Goal: Task Accomplishment & Management: Use online tool/utility

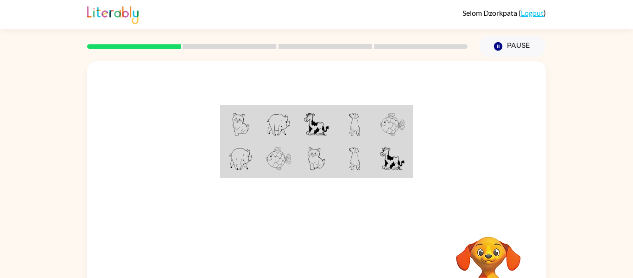
click at [51, 260] on div "Your browser must support playing .mp4 files to use Literably. Please try using…" at bounding box center [316, 191] width 633 height 269
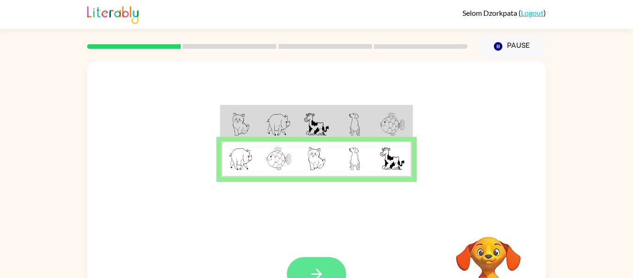
click at [303, 260] on button "button" at bounding box center [316, 274] width 59 height 34
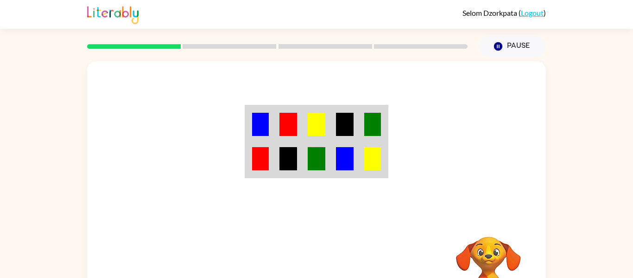
click at [367, 132] on img at bounding box center [372, 124] width 17 height 23
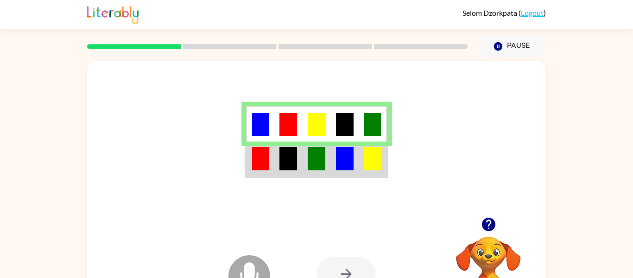
click at [349, 166] on img at bounding box center [345, 158] width 18 height 23
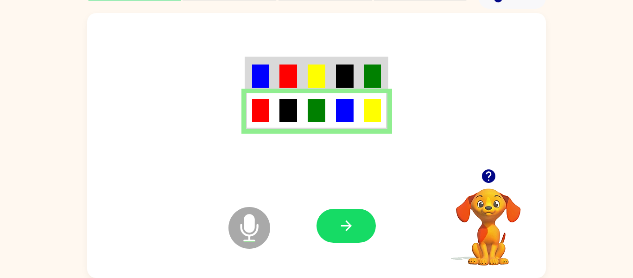
scroll to position [47, 0]
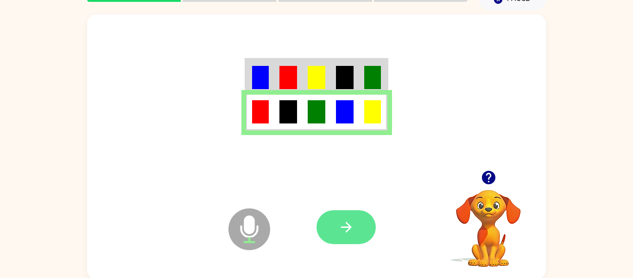
click at [356, 225] on button "button" at bounding box center [345, 227] width 59 height 34
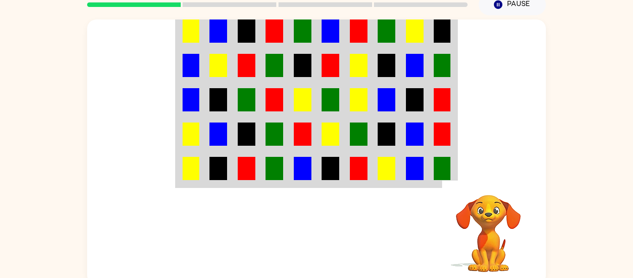
scroll to position [41, 0]
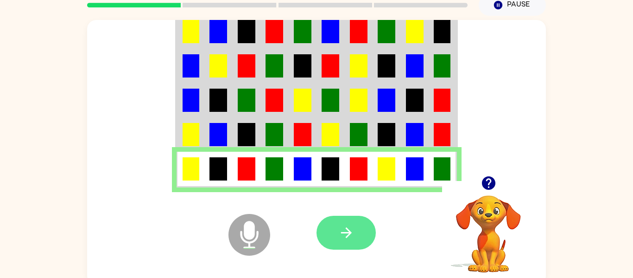
click at [340, 223] on button "button" at bounding box center [345, 232] width 59 height 34
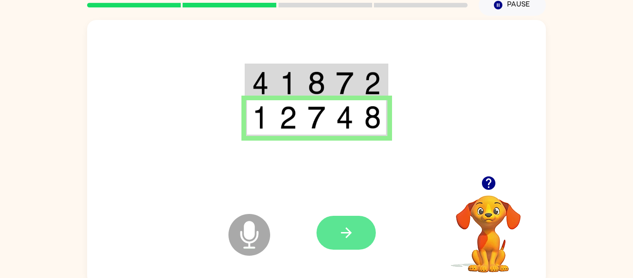
click at [332, 240] on button "button" at bounding box center [345, 232] width 59 height 34
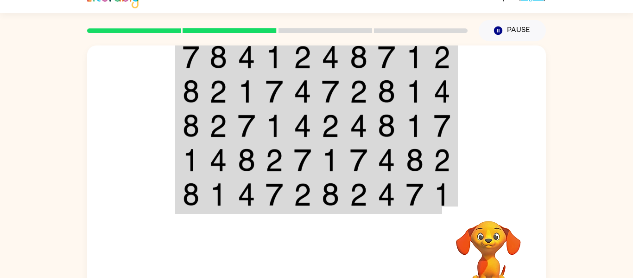
scroll to position [16, 0]
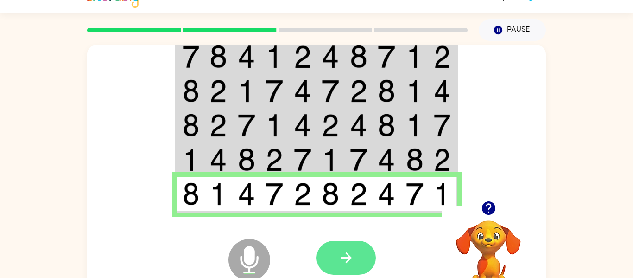
click at [369, 265] on button "button" at bounding box center [345, 257] width 59 height 34
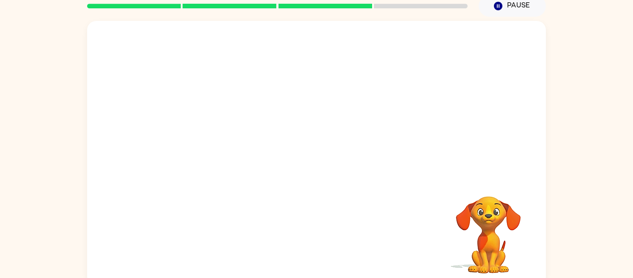
scroll to position [37, 0]
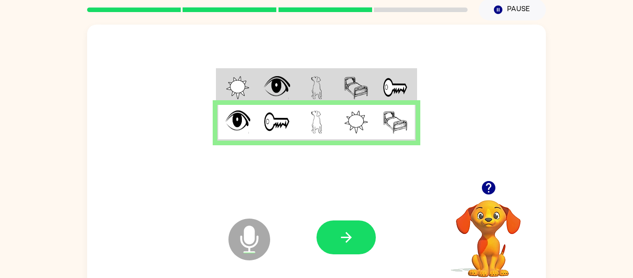
click at [364, 93] on img at bounding box center [356, 87] width 25 height 23
click at [369, 235] on button "button" at bounding box center [345, 237] width 59 height 34
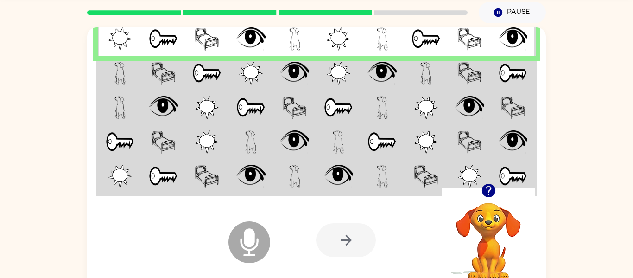
scroll to position [48, 0]
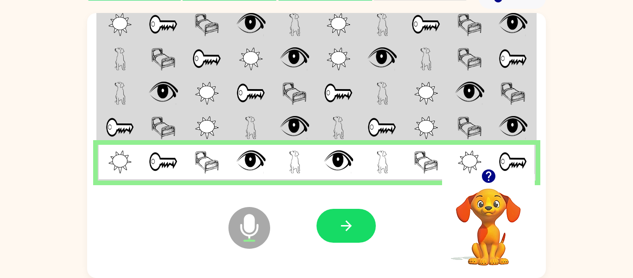
click at [289, 25] on img at bounding box center [294, 24] width 11 height 23
click at [361, 131] on td at bounding box center [382, 127] width 44 height 34
click at [378, 125] on img at bounding box center [381, 127] width 29 height 23
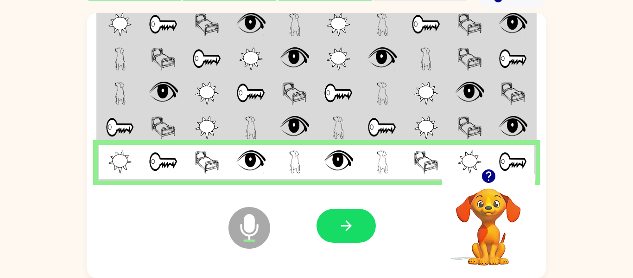
click at [367, 240] on div at bounding box center [345, 225] width 59 height 34
click at [364, 233] on button "button" at bounding box center [345, 225] width 59 height 34
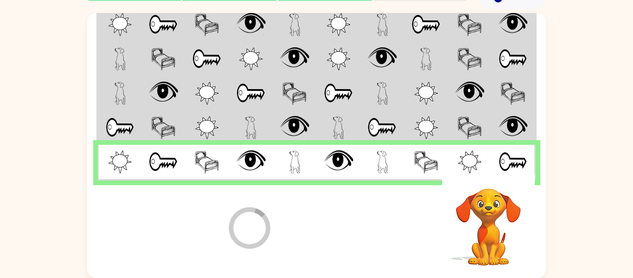
scroll to position [32, 0]
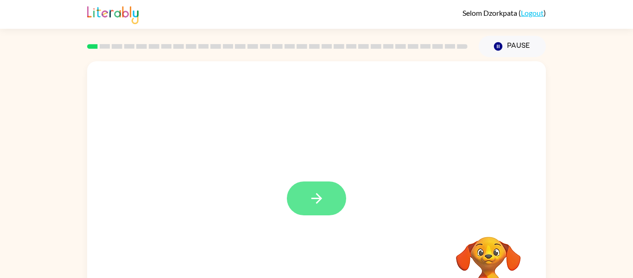
click at [323, 185] on button "button" at bounding box center [316, 198] width 59 height 34
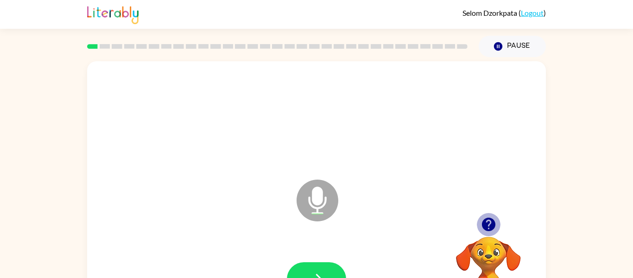
click at [491, 229] on icon "button" at bounding box center [487, 223] width 13 height 13
click at [490, 218] on icon "button" at bounding box center [487, 223] width 13 height 13
click at [300, 272] on button "button" at bounding box center [316, 279] width 59 height 34
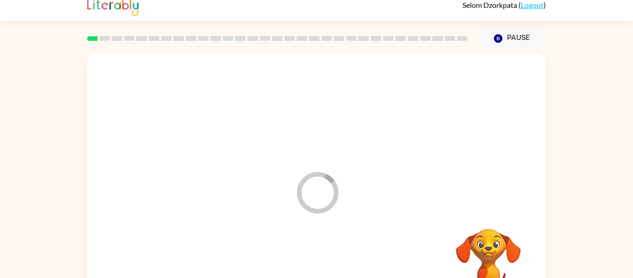
scroll to position [41, 0]
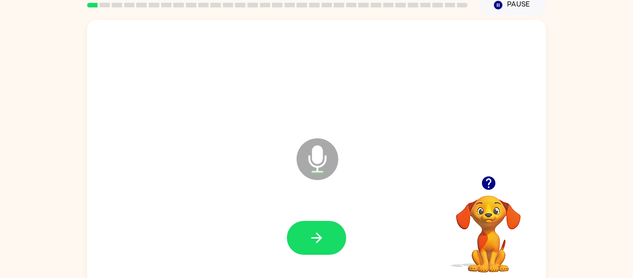
click at [349, 240] on div at bounding box center [316, 238] width 440 height 76
click at [327, 229] on button "button" at bounding box center [316, 238] width 59 height 34
click at [315, 240] on icon "button" at bounding box center [317, 237] width 16 height 16
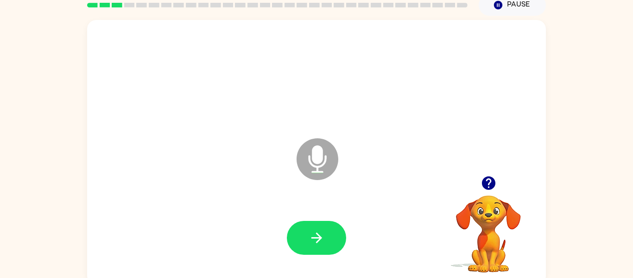
click at [315, 240] on icon "button" at bounding box center [317, 237] width 16 height 16
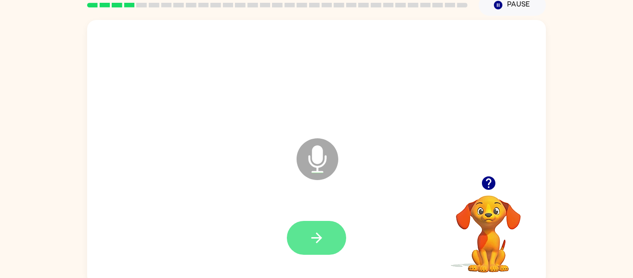
click at [325, 241] on button "button" at bounding box center [316, 238] width 59 height 34
click at [327, 239] on button "button" at bounding box center [316, 238] width 59 height 34
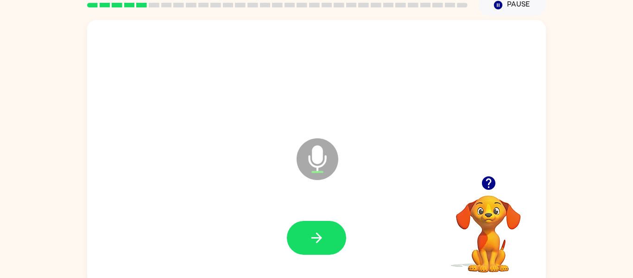
click at [327, 239] on button "button" at bounding box center [316, 238] width 59 height 34
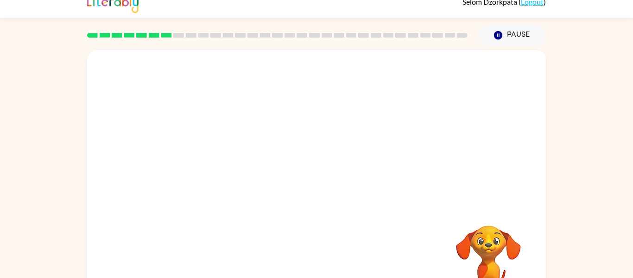
scroll to position [0, 0]
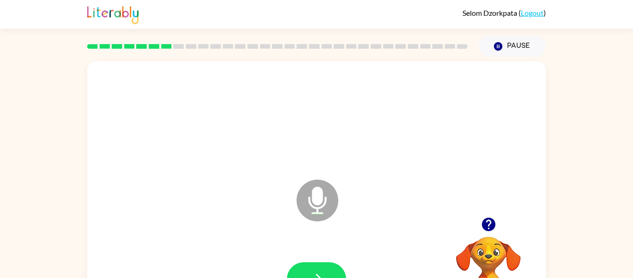
click at [489, 227] on icon "button" at bounding box center [487, 223] width 13 height 13
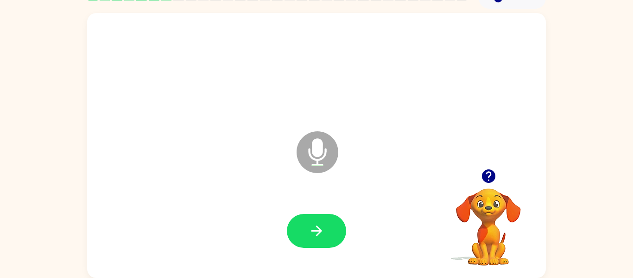
click at [482, 176] on icon "button" at bounding box center [487, 175] width 13 height 13
click at [325, 231] on button "button" at bounding box center [316, 231] width 59 height 34
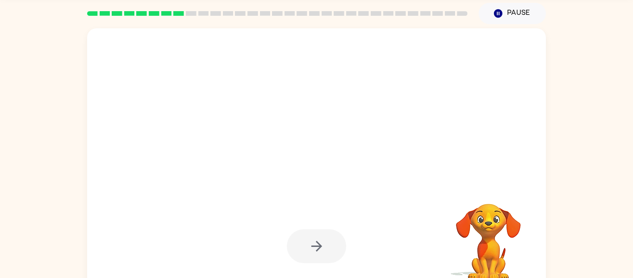
scroll to position [40, 0]
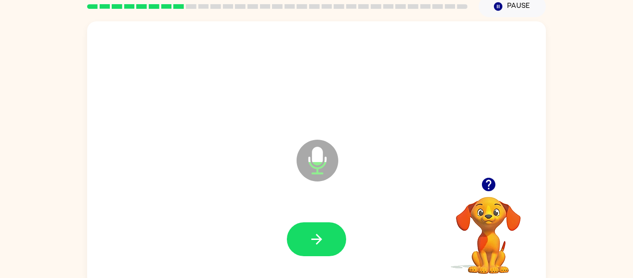
click at [313, 256] on div at bounding box center [316, 239] width 440 height 76
click at [316, 253] on button "button" at bounding box center [316, 239] width 59 height 34
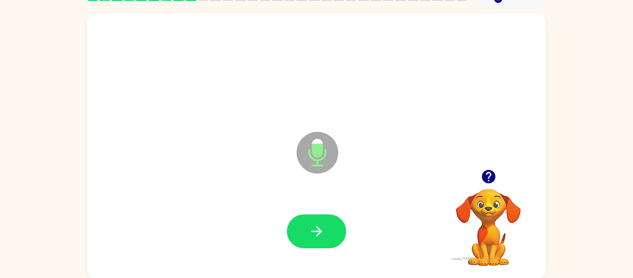
scroll to position [48, 0]
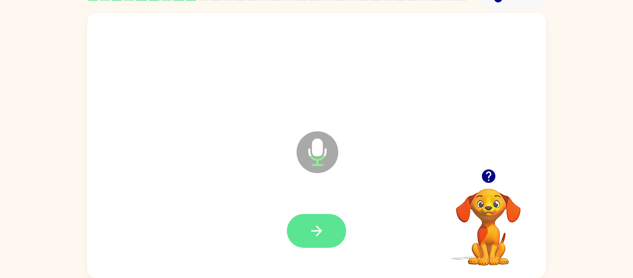
click at [309, 224] on icon "button" at bounding box center [317, 230] width 16 height 16
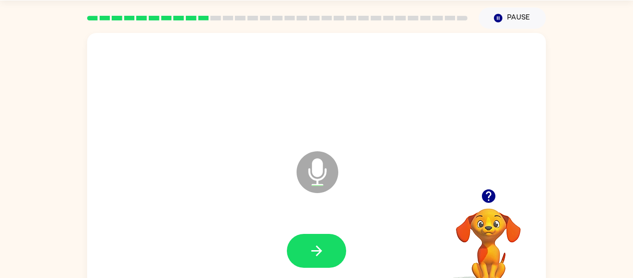
scroll to position [31, 0]
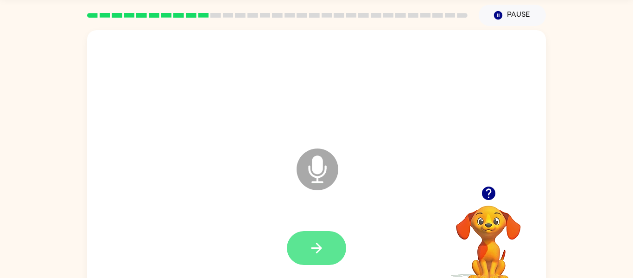
click at [303, 235] on button "button" at bounding box center [316, 248] width 59 height 34
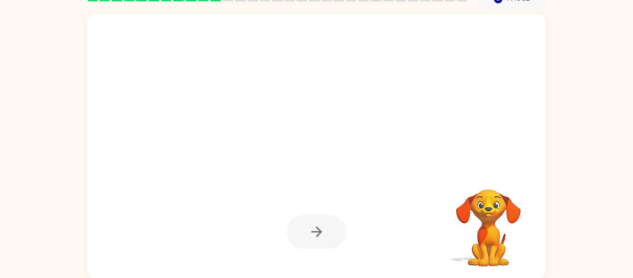
scroll to position [48, 0]
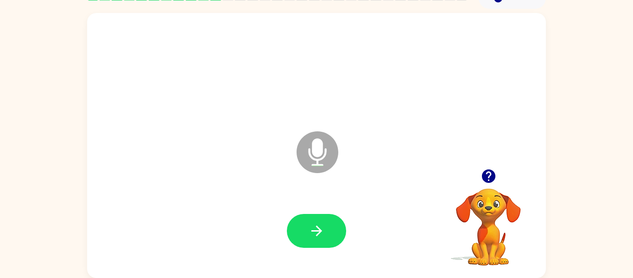
click at [492, 180] on icon "button" at bounding box center [487, 175] width 13 height 13
click at [314, 230] on icon "button" at bounding box center [316, 230] width 11 height 11
click at [488, 177] on icon "button" at bounding box center [488, 176] width 16 height 16
click at [300, 221] on button "button" at bounding box center [316, 231] width 59 height 34
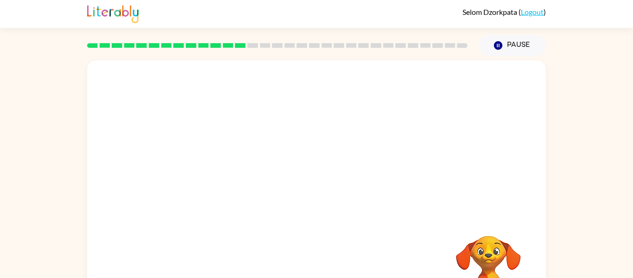
scroll to position [2, 0]
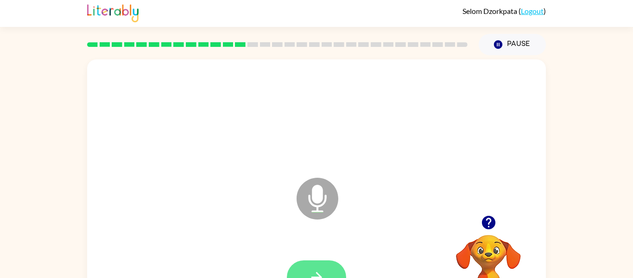
click at [317, 261] on button "button" at bounding box center [316, 277] width 59 height 34
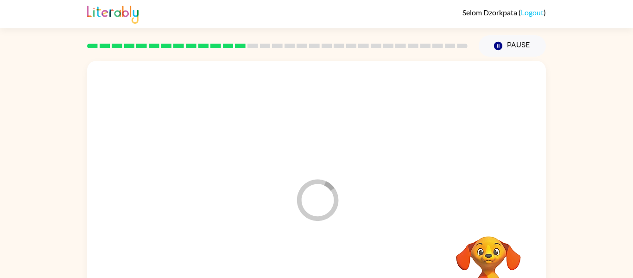
scroll to position [48, 0]
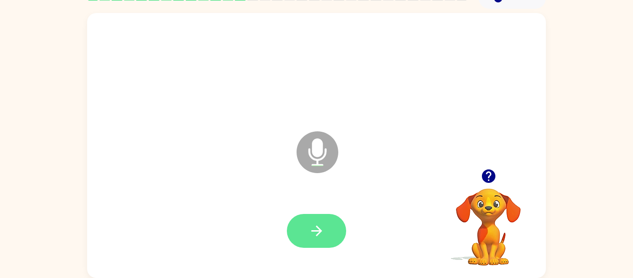
click at [344, 226] on button "button" at bounding box center [316, 231] width 59 height 34
click at [340, 227] on button "button" at bounding box center [316, 231] width 59 height 34
click at [334, 228] on button "button" at bounding box center [316, 231] width 59 height 34
click at [319, 244] on button "button" at bounding box center [316, 231] width 59 height 34
click at [321, 234] on icon "button" at bounding box center [317, 230] width 16 height 16
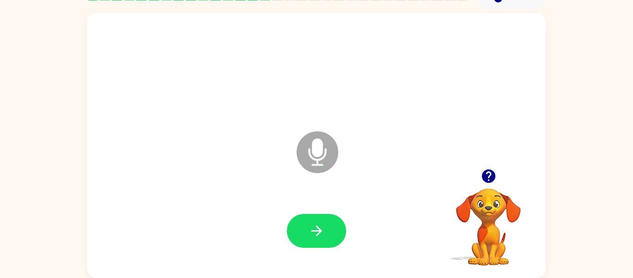
click at [321, 234] on icon "button" at bounding box center [317, 230] width 16 height 16
click at [376, 147] on icon "Microphone The Microphone is here when it is your turn to talk" at bounding box center [363, 163] width 139 height 69
click at [302, 245] on button "button" at bounding box center [316, 231] width 59 height 34
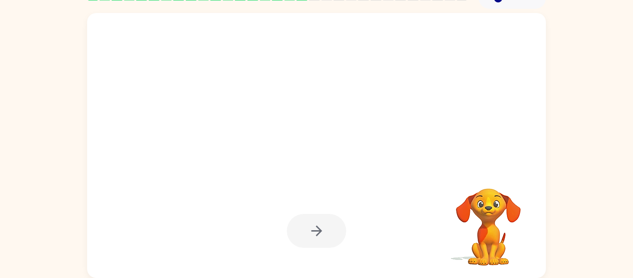
click at [563, 200] on div "Your browser must support playing .mp4 files to use Literably. Please try using…" at bounding box center [316, 143] width 633 height 269
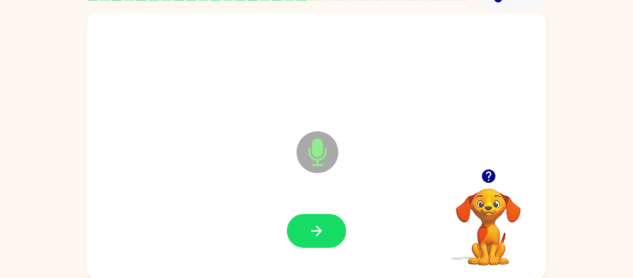
click at [389, 153] on icon "Microphone The Microphone is here when it is your turn to talk" at bounding box center [363, 163] width 139 height 69
click at [334, 212] on div at bounding box center [316, 231] width 440 height 76
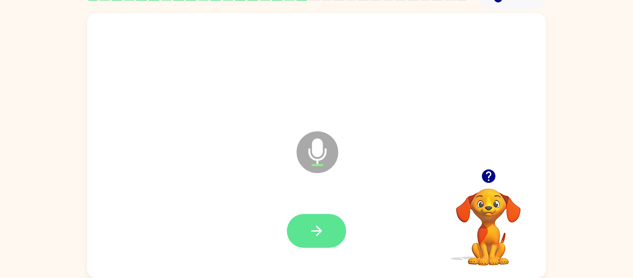
click at [331, 221] on button "button" at bounding box center [316, 231] width 59 height 34
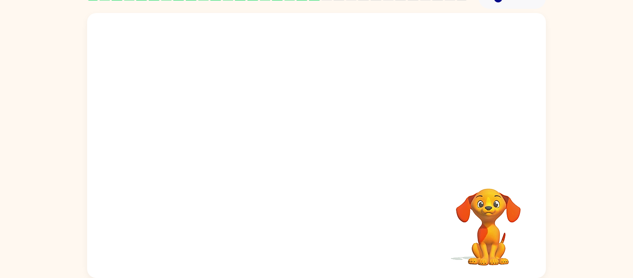
scroll to position [42, 0]
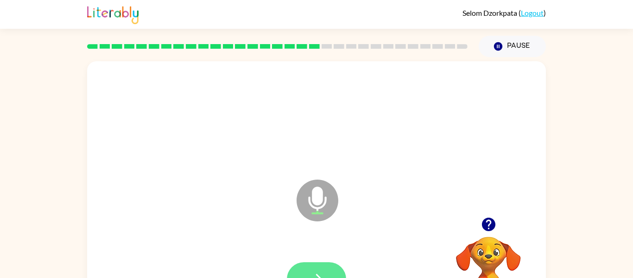
click at [313, 264] on button "button" at bounding box center [316, 279] width 59 height 34
click at [312, 263] on button "button" at bounding box center [316, 279] width 59 height 34
click at [312, 263] on div at bounding box center [316, 279] width 59 height 34
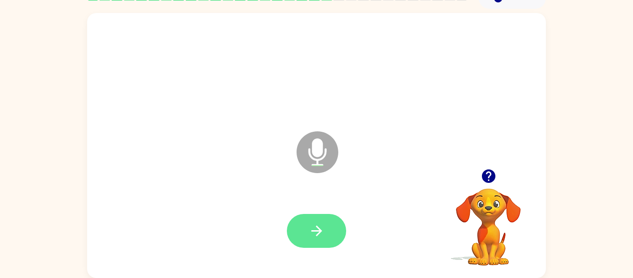
click at [322, 228] on icon "button" at bounding box center [317, 230] width 16 height 16
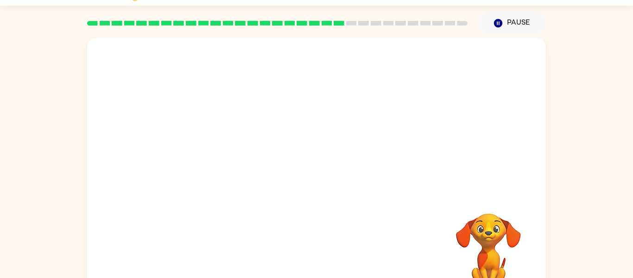
scroll to position [48, 0]
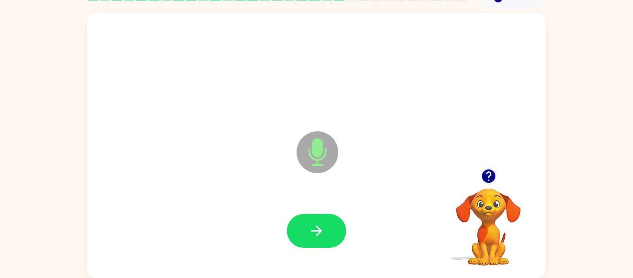
click at [322, 228] on icon "button" at bounding box center [317, 230] width 16 height 16
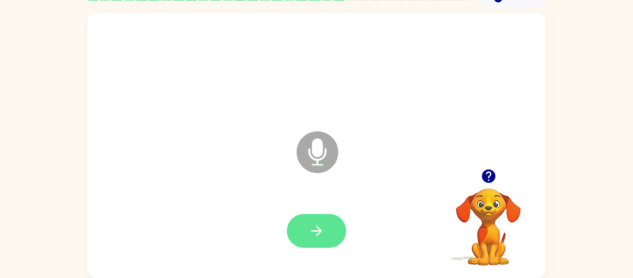
click at [315, 230] on icon "button" at bounding box center [316, 230] width 11 height 11
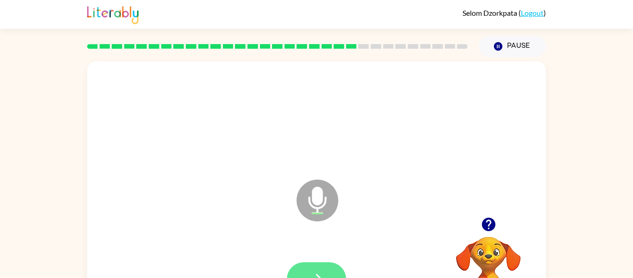
click at [333, 265] on button "button" at bounding box center [316, 279] width 59 height 34
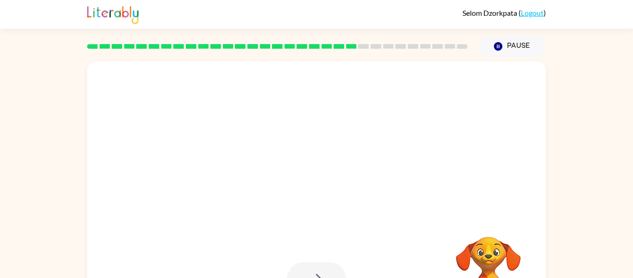
click at [333, 265] on div at bounding box center [316, 279] width 59 height 34
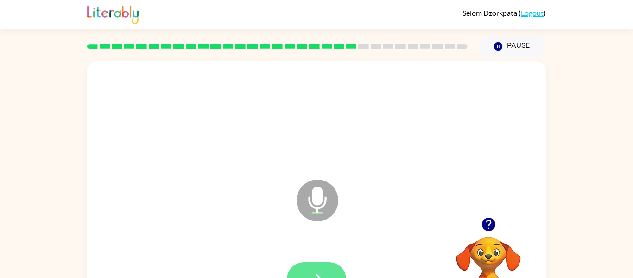
click at [309, 267] on button "button" at bounding box center [316, 279] width 59 height 34
click at [307, 266] on button "button" at bounding box center [316, 279] width 59 height 34
click at [310, 270] on button "button" at bounding box center [316, 279] width 59 height 34
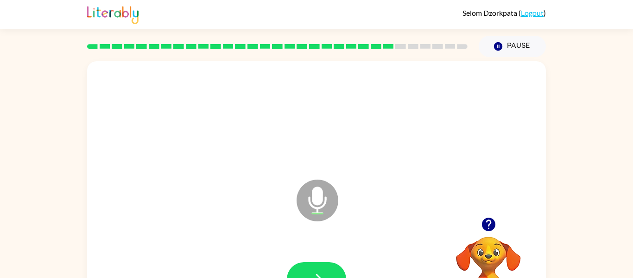
click at [493, 224] on icon "button" at bounding box center [487, 223] width 13 height 13
click at [335, 267] on button "button" at bounding box center [316, 279] width 59 height 34
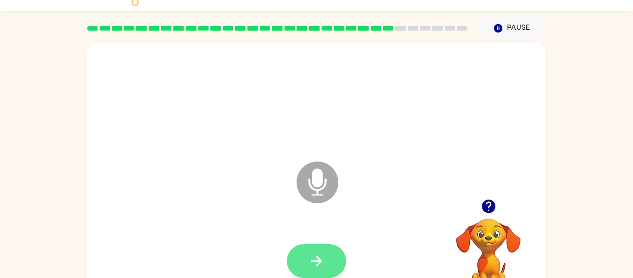
scroll to position [18, 0]
click at [308, 267] on button "button" at bounding box center [316, 261] width 59 height 34
click at [315, 268] on icon "button" at bounding box center [317, 260] width 16 height 16
click at [487, 210] on icon "button" at bounding box center [487, 205] width 13 height 13
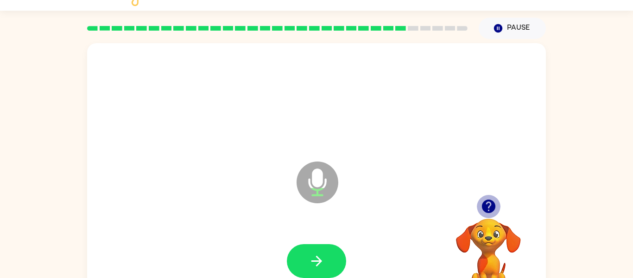
click at [486, 208] on icon "button" at bounding box center [487, 205] width 13 height 13
click at [393, 210] on icon "Microphone The Microphone is here when it is your turn to talk" at bounding box center [363, 193] width 139 height 69
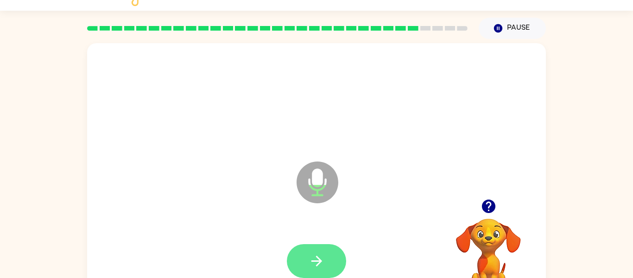
click at [322, 254] on icon "button" at bounding box center [317, 260] width 16 height 16
click at [322, 264] on icon "button" at bounding box center [317, 260] width 16 height 16
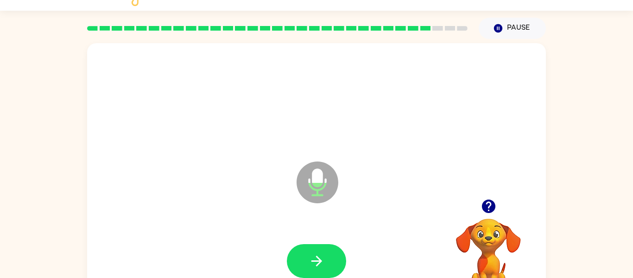
click at [322, 264] on icon "button" at bounding box center [317, 260] width 16 height 16
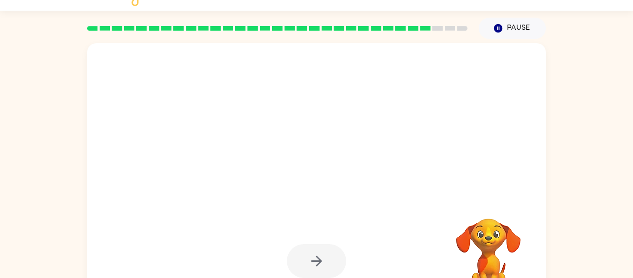
click at [18, 201] on div "Your browser must support playing .mp4 files to use Literably. Please try using…" at bounding box center [316, 173] width 633 height 269
click at [30, 187] on div "Your browser must support playing .mp4 files to use Literably. Please try using…" at bounding box center [316, 173] width 633 height 269
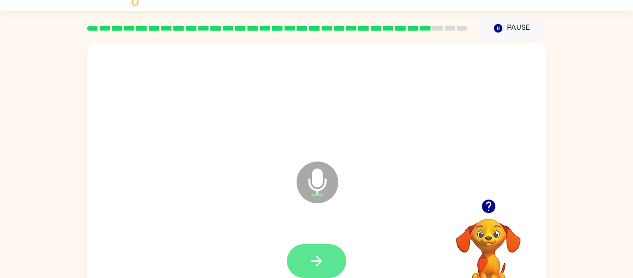
click at [319, 252] on icon "button" at bounding box center [317, 260] width 16 height 16
click at [493, 209] on icon "button" at bounding box center [487, 205] width 13 height 13
click at [324, 258] on icon "button" at bounding box center [317, 260] width 16 height 16
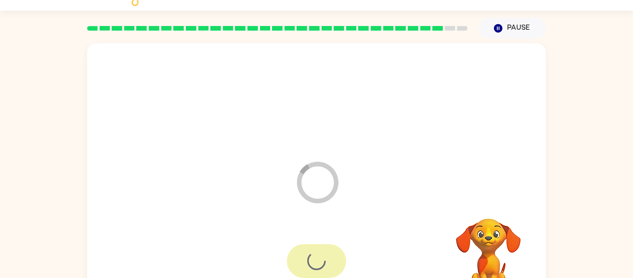
click at [127, 253] on div at bounding box center [316, 261] width 440 height 76
click at [74, 227] on div "Loader Your response is being sent to our graders Your browser must support pla…" at bounding box center [316, 173] width 633 height 269
click at [56, 232] on div "Loader Your response is being sent to our graders Your browser must support pla…" at bounding box center [316, 173] width 633 height 269
click at [39, 227] on div "Loader Your response is being sent to our graders Your browser must support pla…" at bounding box center [316, 173] width 633 height 269
click at [56, 219] on div "Loader Your response is being sent to our graders Your browser must support pla…" at bounding box center [316, 173] width 633 height 269
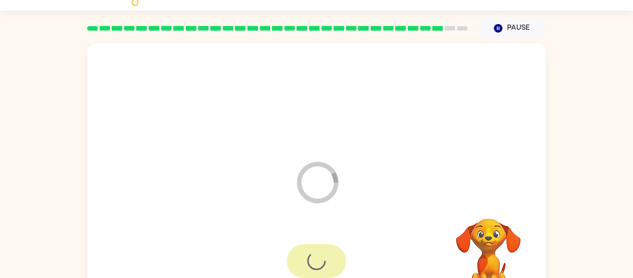
click at [74, 215] on div "Loader Your response is being sent to our graders Your browser must support pla…" at bounding box center [316, 173] width 633 height 269
click at [77, 216] on div "Loader Your response is being sent to our graders Your browser must support pla…" at bounding box center [316, 173] width 633 height 269
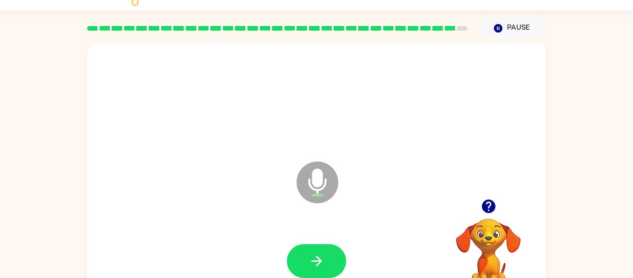
click at [419, 117] on div at bounding box center [316, 100] width 440 height 76
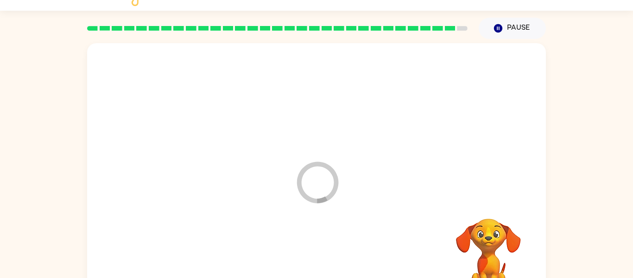
click at [487, 217] on video "Your browser must support playing .mp4 files to use Literably. Please try using…" at bounding box center [488, 250] width 93 height 93
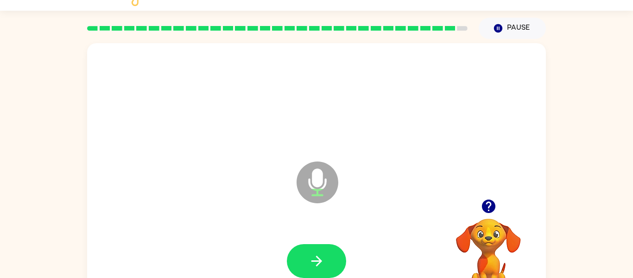
click at [494, 201] on icon "button" at bounding box center [488, 206] width 16 height 16
click at [332, 255] on button "button" at bounding box center [316, 261] width 59 height 34
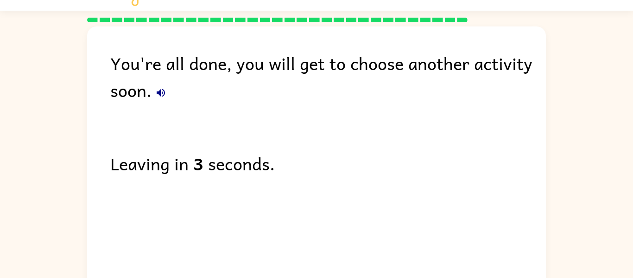
click at [53, 274] on div "You're all done, you will get to choose another activity soon. Leaving in 3 sec…" at bounding box center [316, 156] width 633 height 269
click at [161, 98] on button "button" at bounding box center [160, 92] width 19 height 19
